Goal: Task Accomplishment & Management: Manage account settings

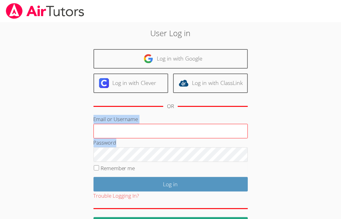
copy form "Email or Username Password"
drag, startPoint x: 122, startPoint y: 145, endPoint x: 118, endPoint y: 134, distance: 11.3
click at [118, 134] on form "Email or Username Password Remember me Log in Trouble Logging In? User Sign Up" at bounding box center [171, 173] width 154 height 117
click at [118, 130] on input "Email or Username" at bounding box center [171, 131] width 154 height 15
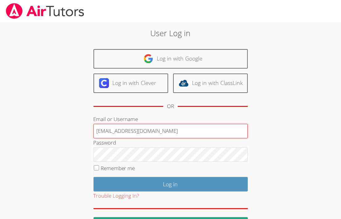
type input "fangfeid844@gmail.com"
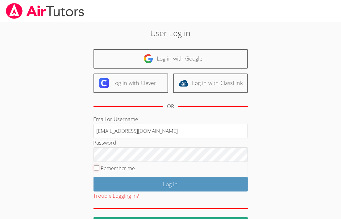
click at [142, 154] on form "Email or Username fangfeid844@gmail.com Password Remember me Log in Trouble Log…" at bounding box center [171, 173] width 154 height 117
click at [100, 165] on fieldset "Remember me" at bounding box center [171, 169] width 154 height 15
click at [97, 171] on fieldset "Remember me" at bounding box center [171, 169] width 154 height 15
click at [97, 165] on input "Remember me" at bounding box center [96, 167] width 5 height 5
checkbox input "true"
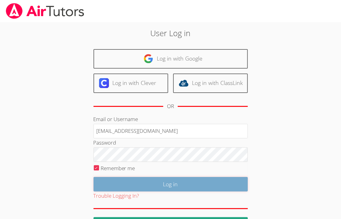
click at [110, 179] on input "Log in" at bounding box center [171, 184] width 154 height 15
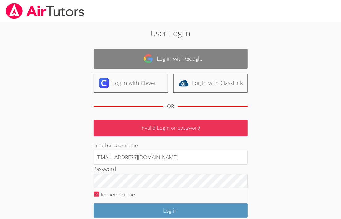
click at [172, 56] on link "Log in with Google" at bounding box center [171, 58] width 154 height 19
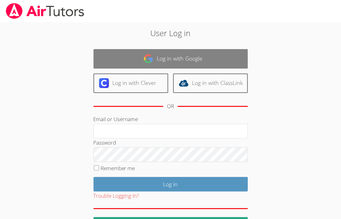
click at [128, 59] on link "Log in with Google" at bounding box center [171, 58] width 154 height 19
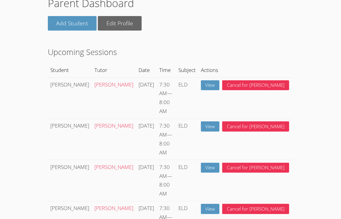
scroll to position [52, 0]
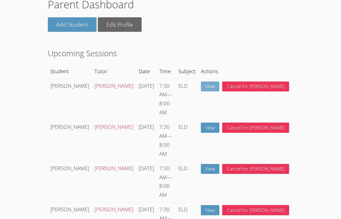
click at [220, 82] on link "View" at bounding box center [210, 86] width 19 height 10
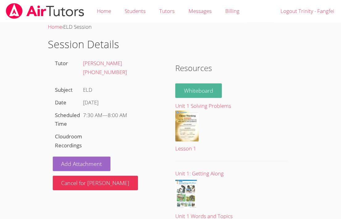
click at [197, 88] on link "Whiteboard" at bounding box center [198, 90] width 47 height 15
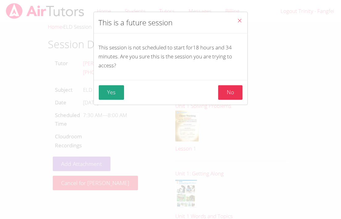
click at [237, 19] on icon "Close" at bounding box center [239, 20] width 5 height 5
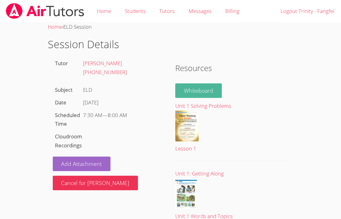
click at [204, 87] on link "Whiteboard" at bounding box center [198, 90] width 47 height 15
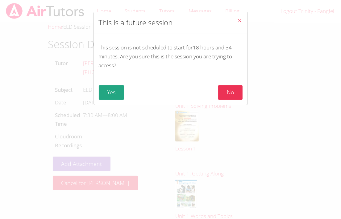
drag, startPoint x: 234, startPoint y: 26, endPoint x: 235, endPoint y: 21, distance: 5.1
click at [235, 21] on button "Close" at bounding box center [239, 21] width 15 height 19
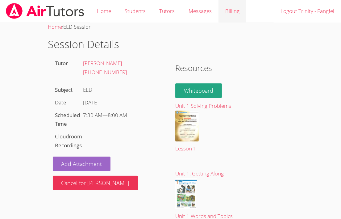
click at [235, 21] on link "Billing" at bounding box center [233, 11] width 28 height 23
click at [192, 193] on img at bounding box center [186, 193] width 22 height 31
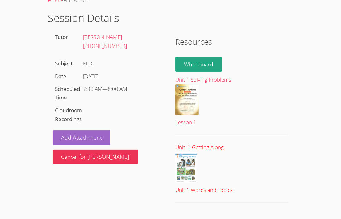
click at [184, 173] on img at bounding box center [186, 167] width 22 height 31
click at [196, 191] on div "Unit 1 Words and Topics" at bounding box center [231, 190] width 113 height 9
click at [212, 189] on div "Unit 1 Words and Topics" at bounding box center [231, 190] width 113 height 9
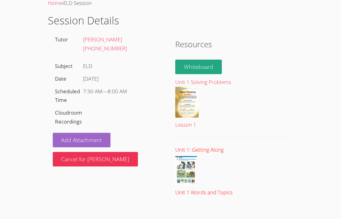
scroll to position [23, 0]
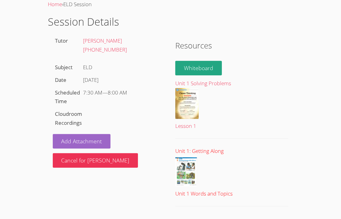
click at [194, 194] on div "Unit 1 Words and Topics" at bounding box center [231, 193] width 113 height 9
click at [197, 152] on div "Unit 1: Getting Along" at bounding box center [231, 151] width 113 height 9
